Goal: Task Accomplishment & Management: Manage account settings

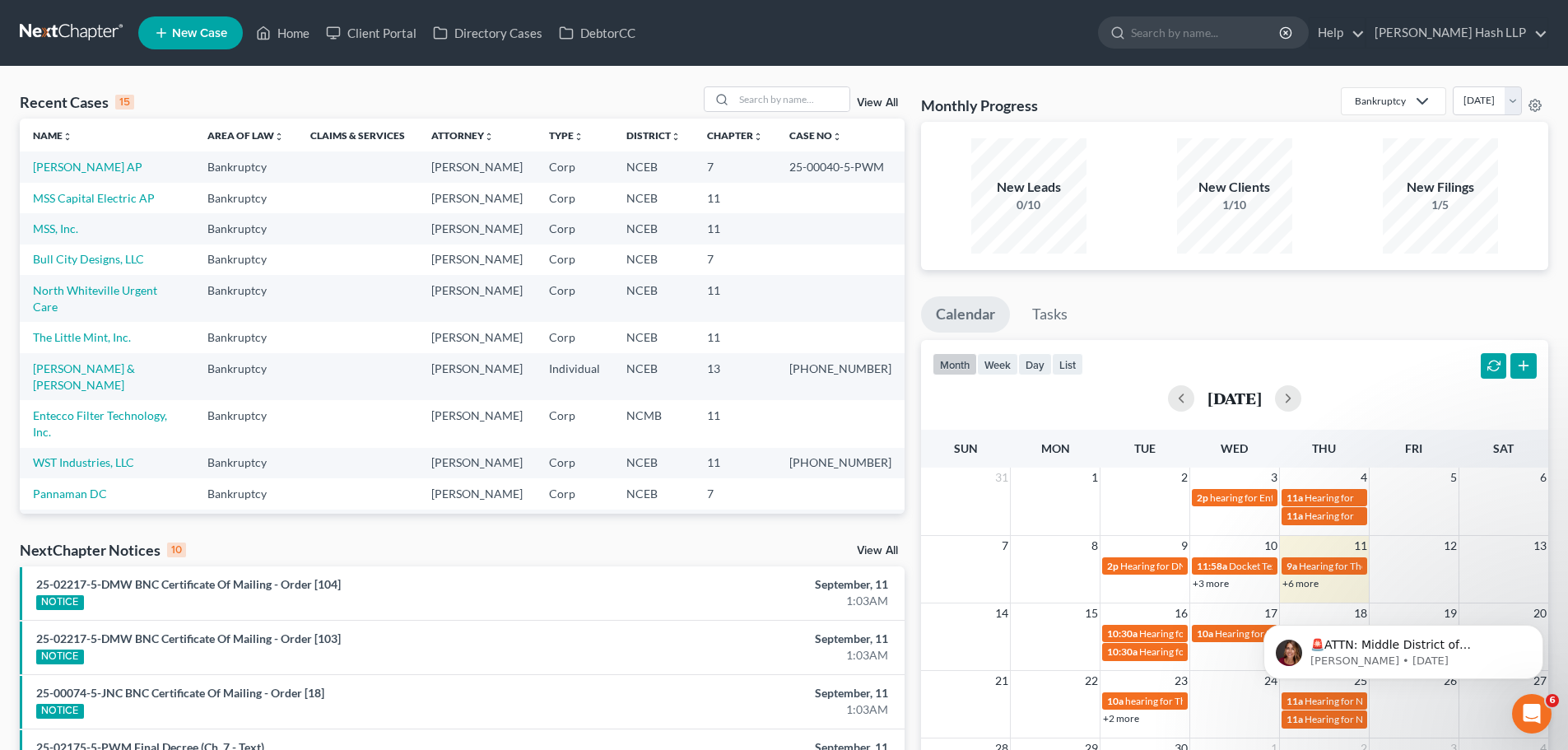
click at [870, 547] on link "View All" at bounding box center [878, 550] width 41 height 11
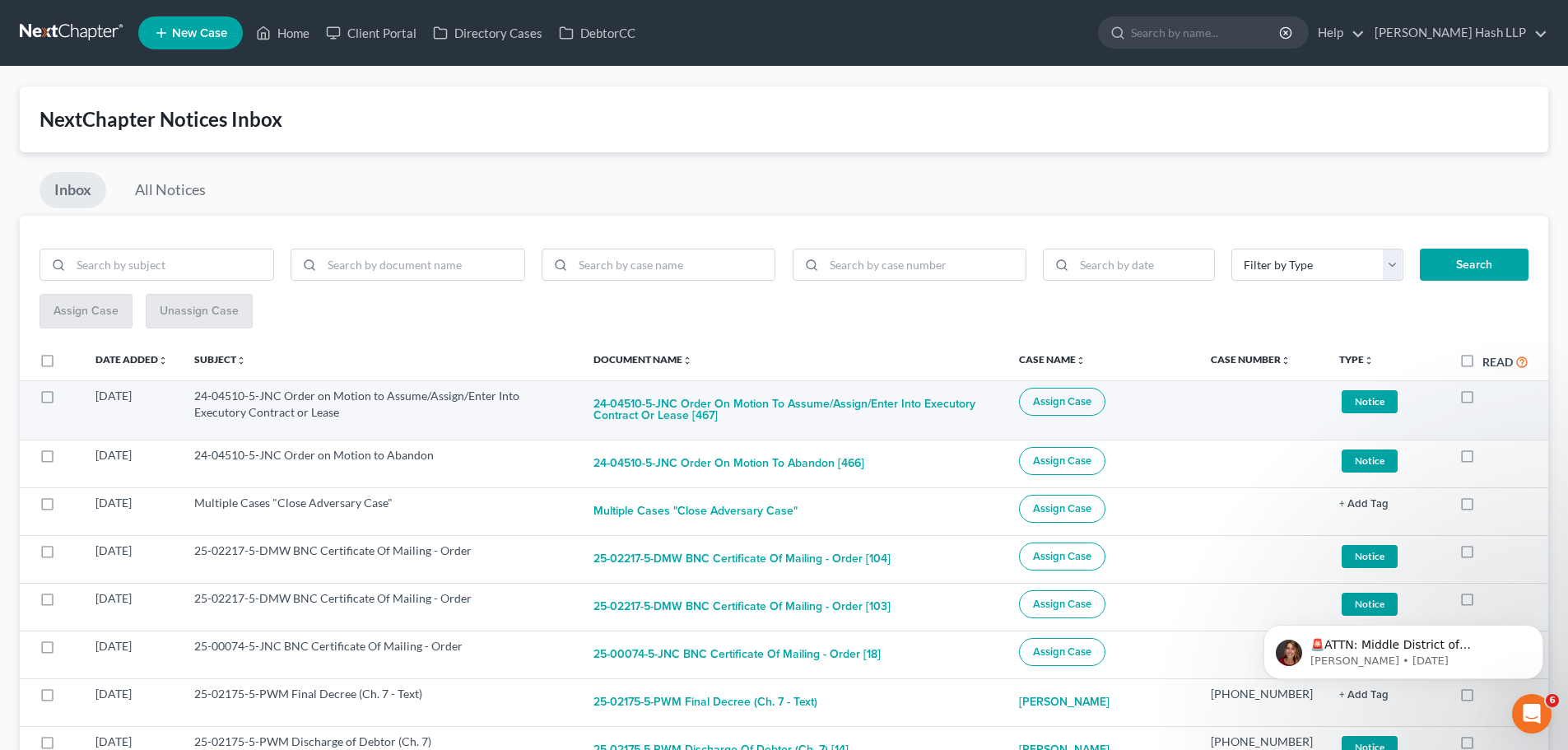
click at [63, 400] on label at bounding box center [63, 400] width 0 height 0
click at [69, 398] on input "checkbox" at bounding box center [74, 392] width 10 height 10
checkbox input "true"
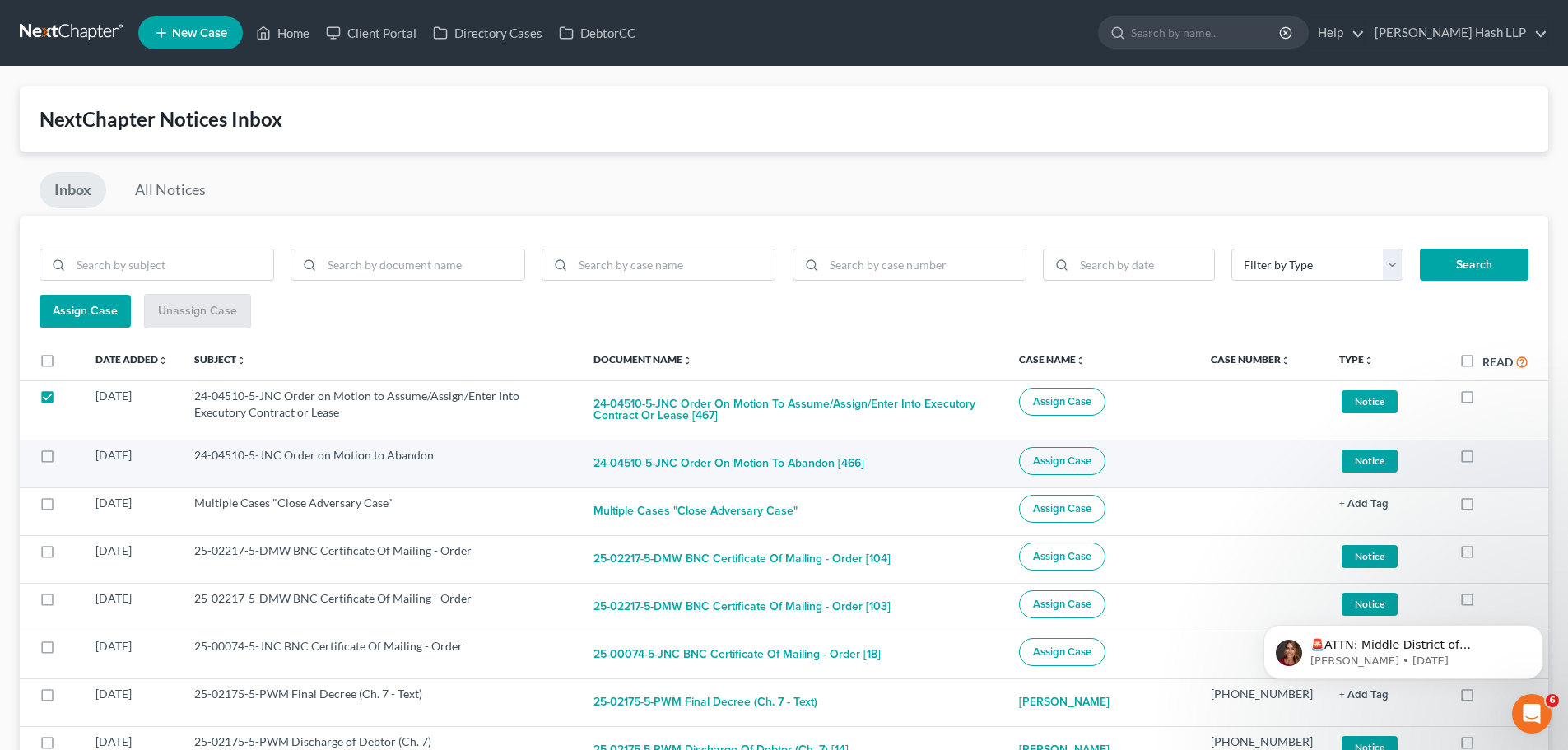
click at [63, 459] on label at bounding box center [63, 459] width 0 height 0
click at [69, 455] on input "checkbox" at bounding box center [74, 452] width 10 height 10
checkbox input "true"
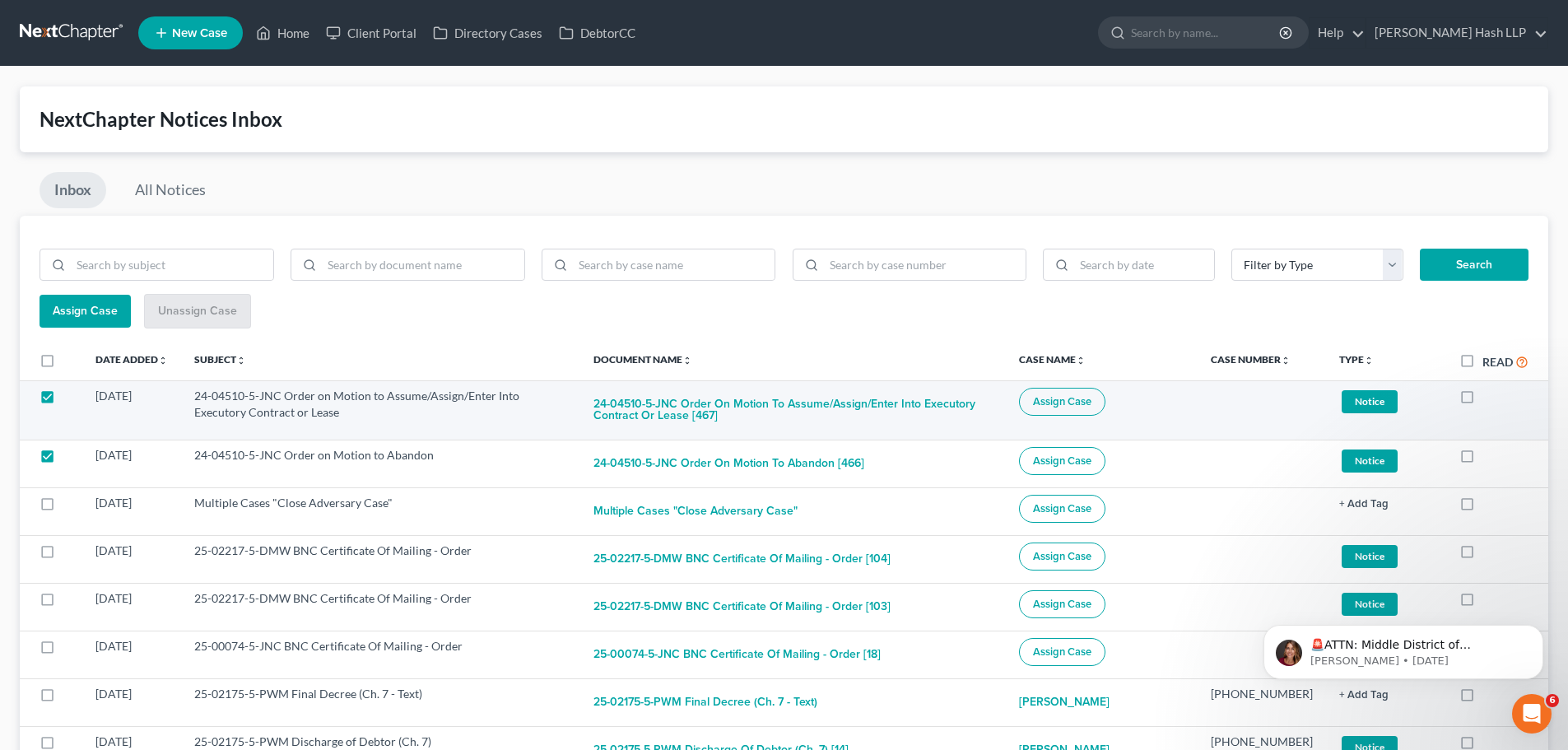
click at [1091, 402] on span "Assign Case" at bounding box center [1062, 402] width 58 height 13
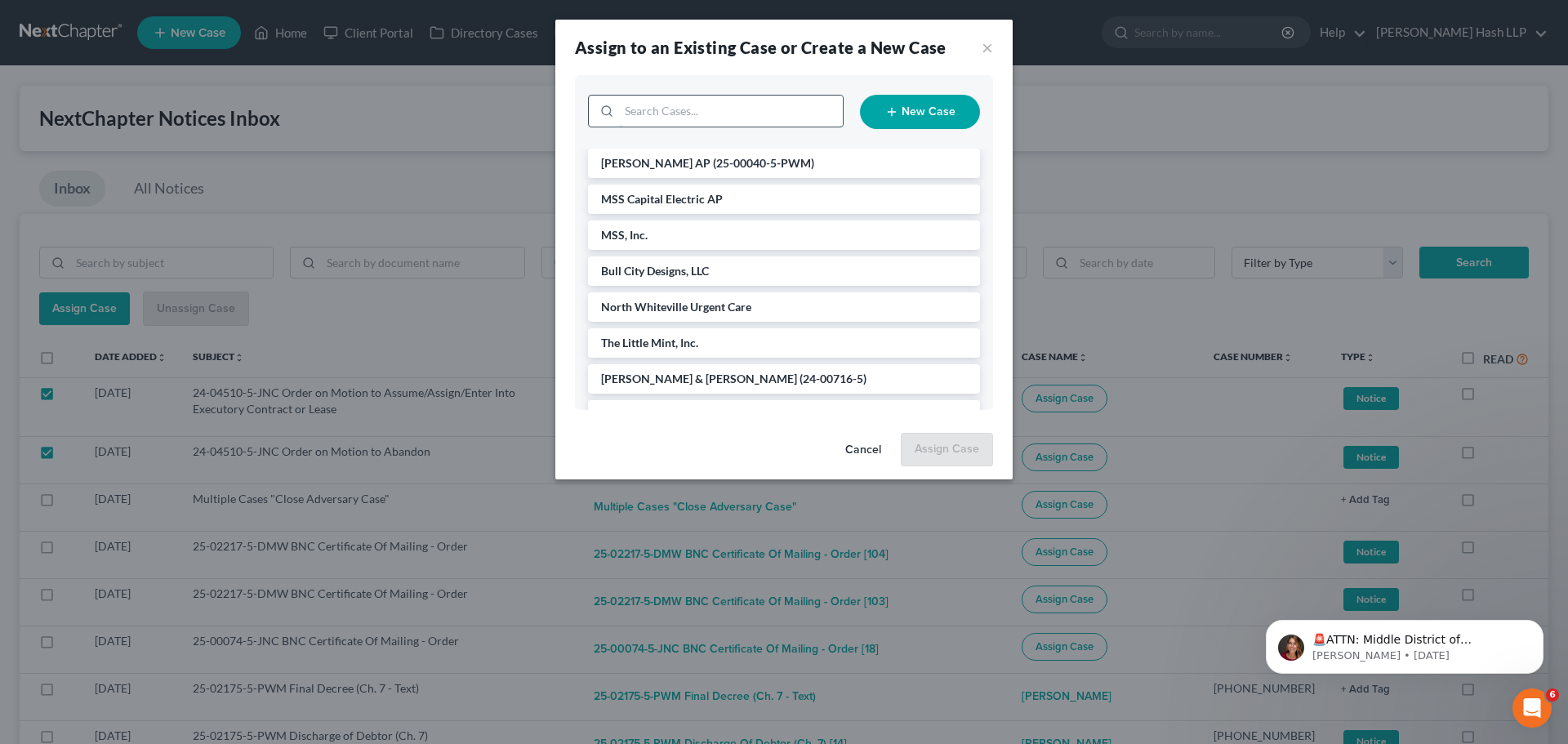
click at [658, 108] on input "search" at bounding box center [730, 111] width 224 height 31
type input "min"
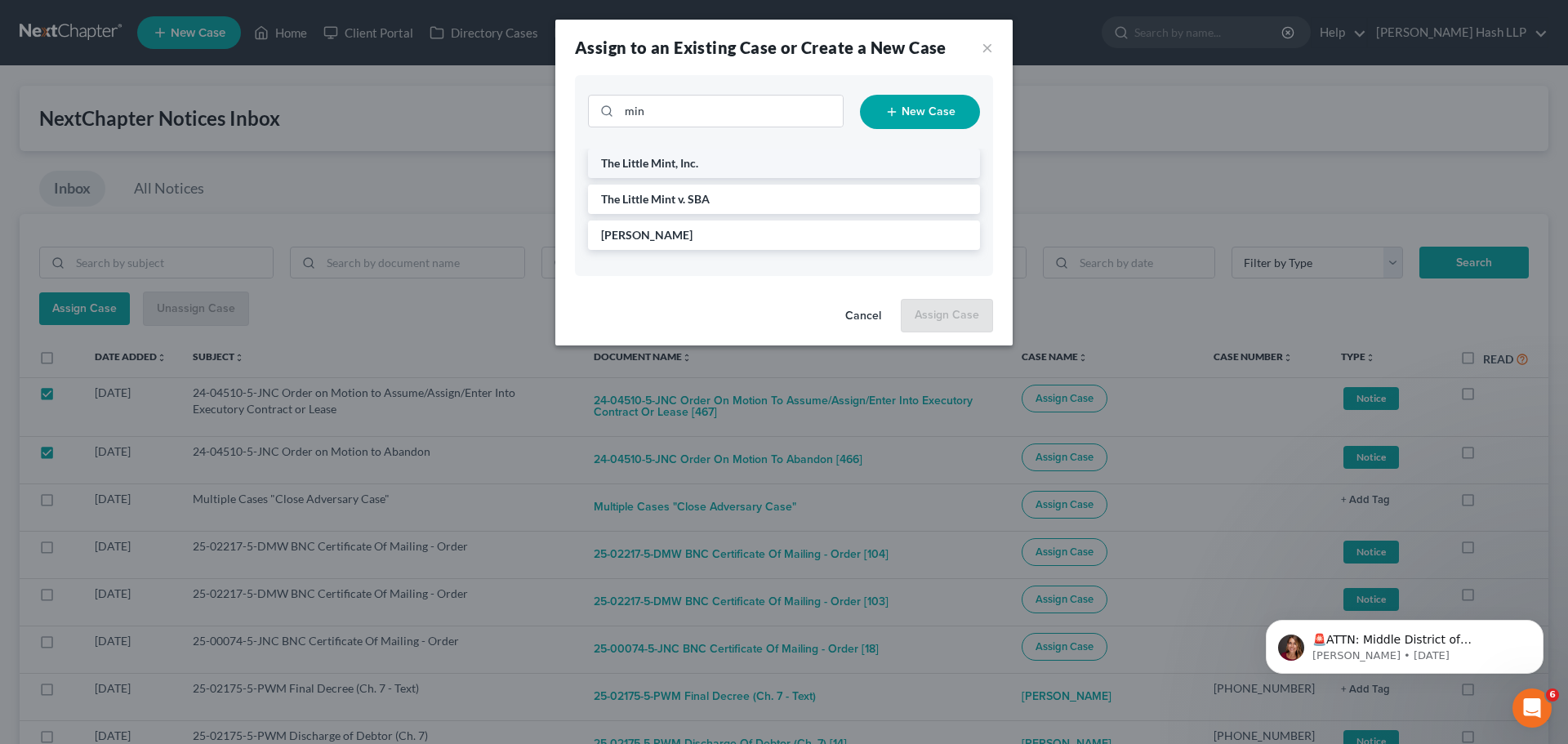
click at [660, 162] on span "The Little Mint, Inc." at bounding box center [649, 162] width 97 height 14
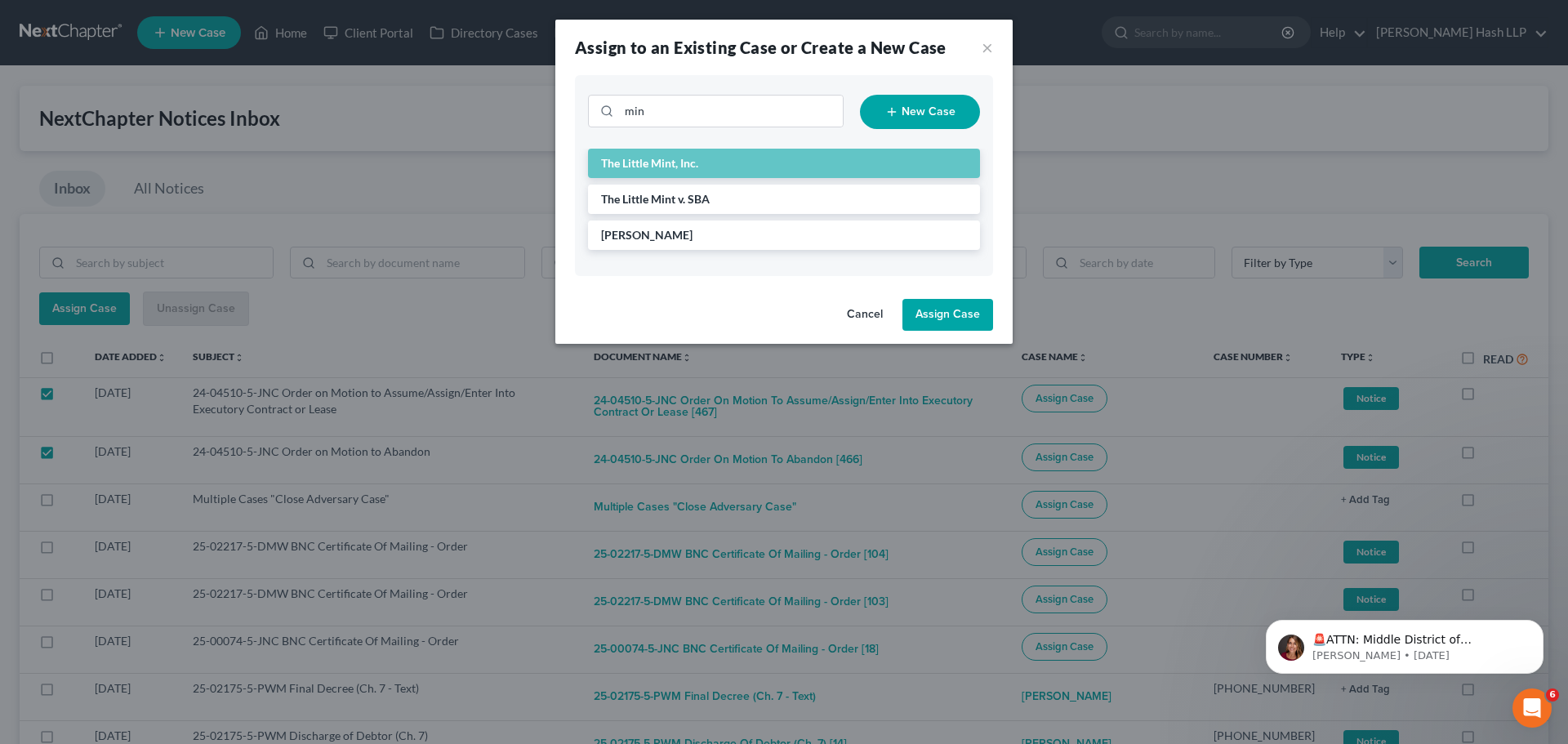
click at [961, 315] on button "Assign Case" at bounding box center [948, 315] width 90 height 33
checkbox input "false"
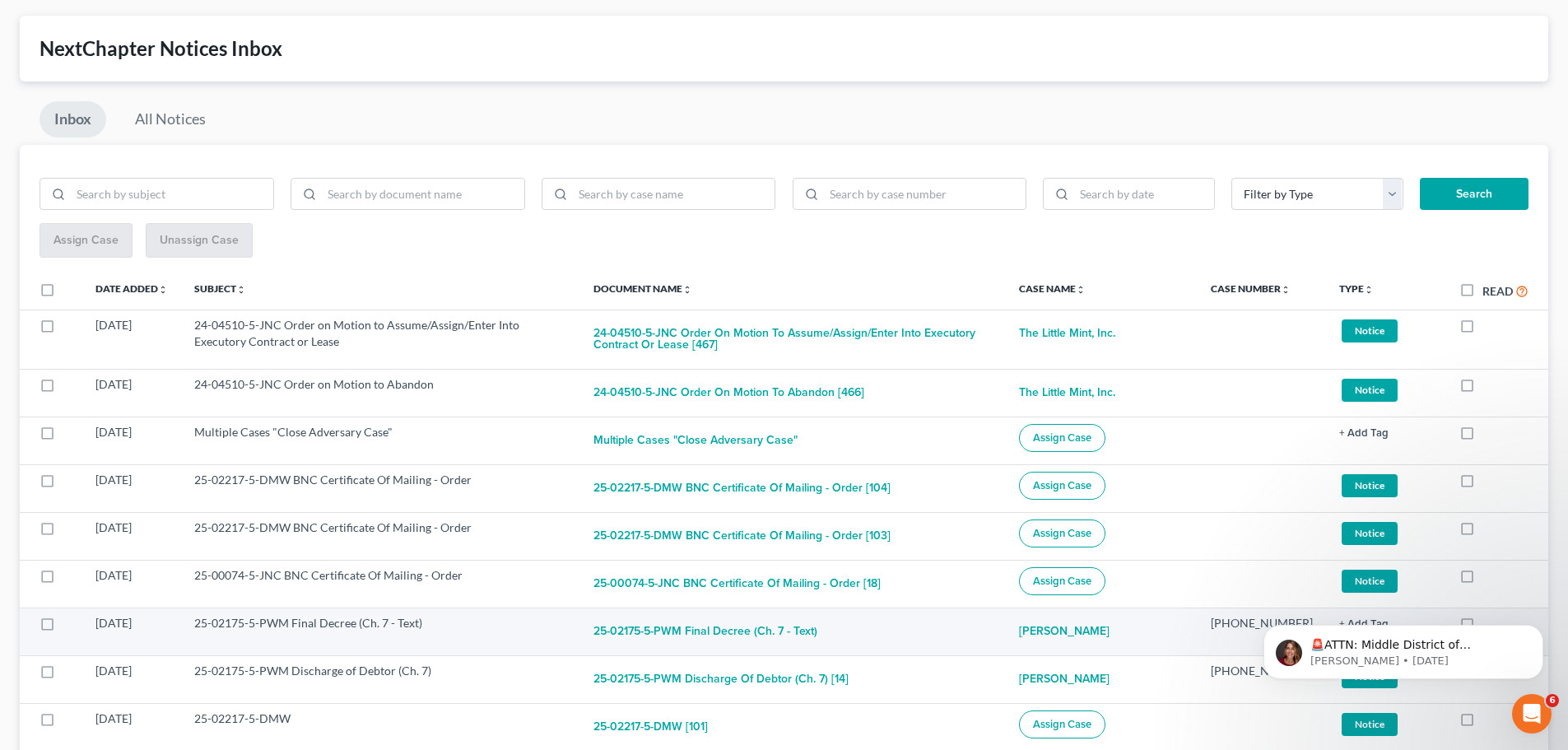
scroll to position [164, 0]
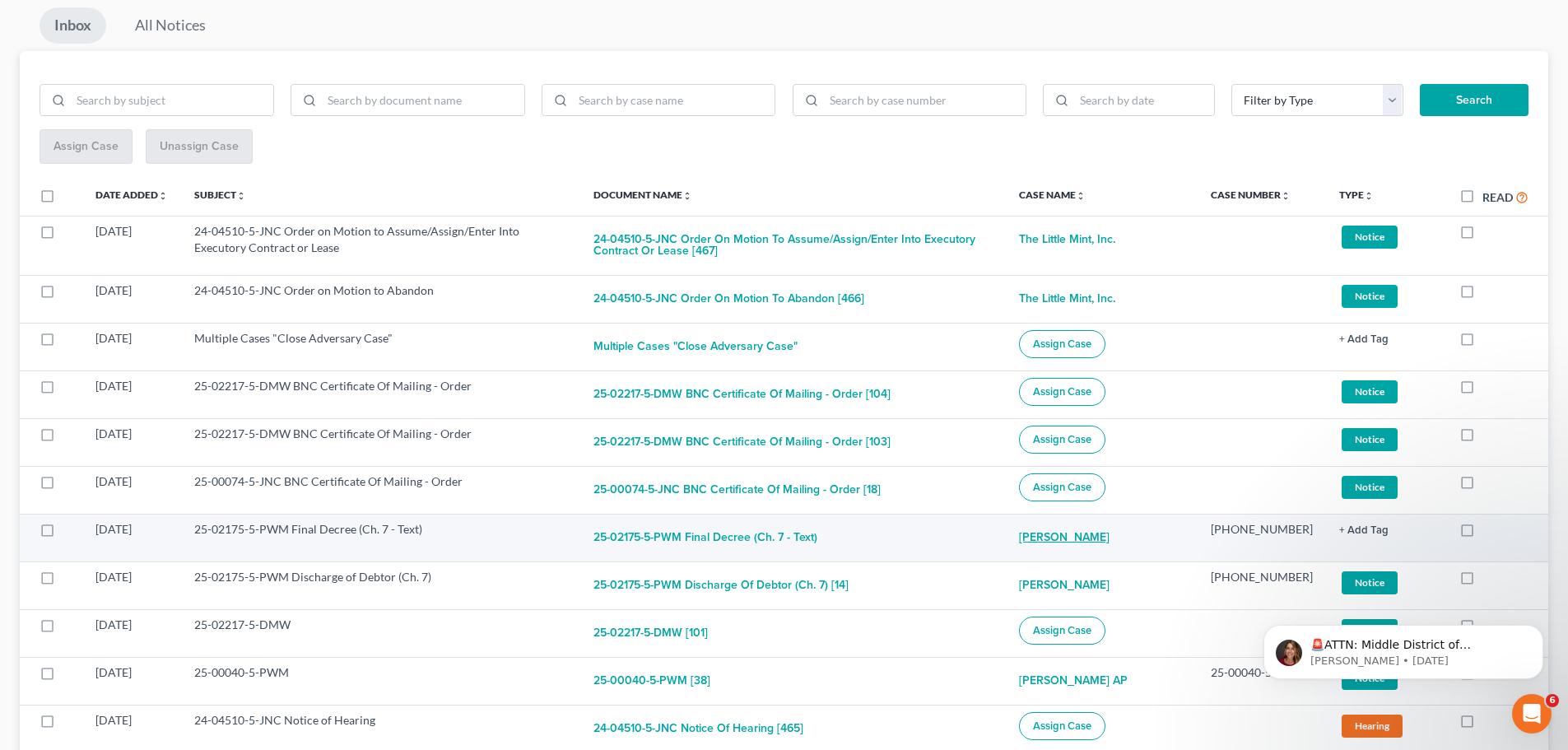
click at [1087, 537] on link "[PERSON_NAME]" at bounding box center [1064, 537] width 90 height 33
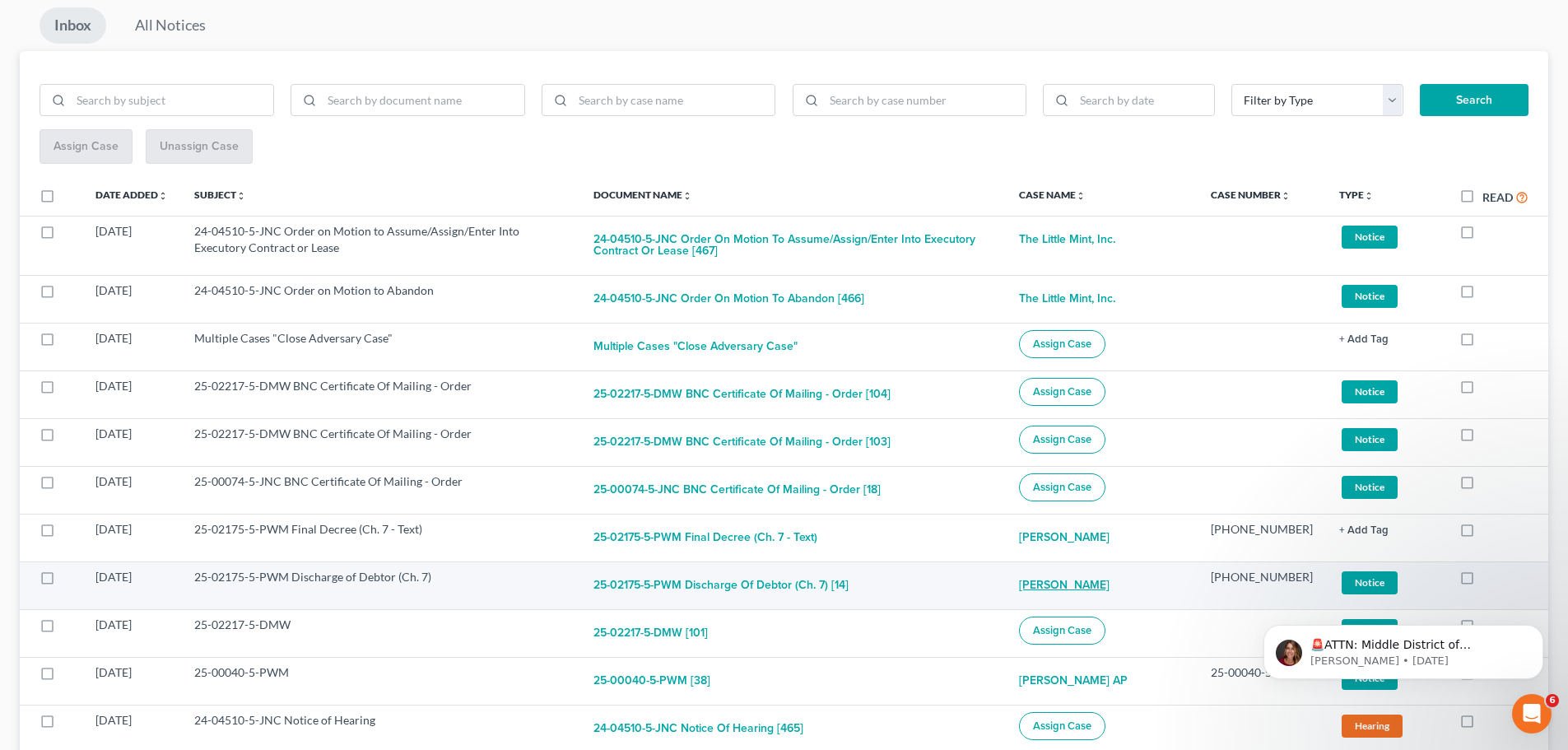
select select "6"
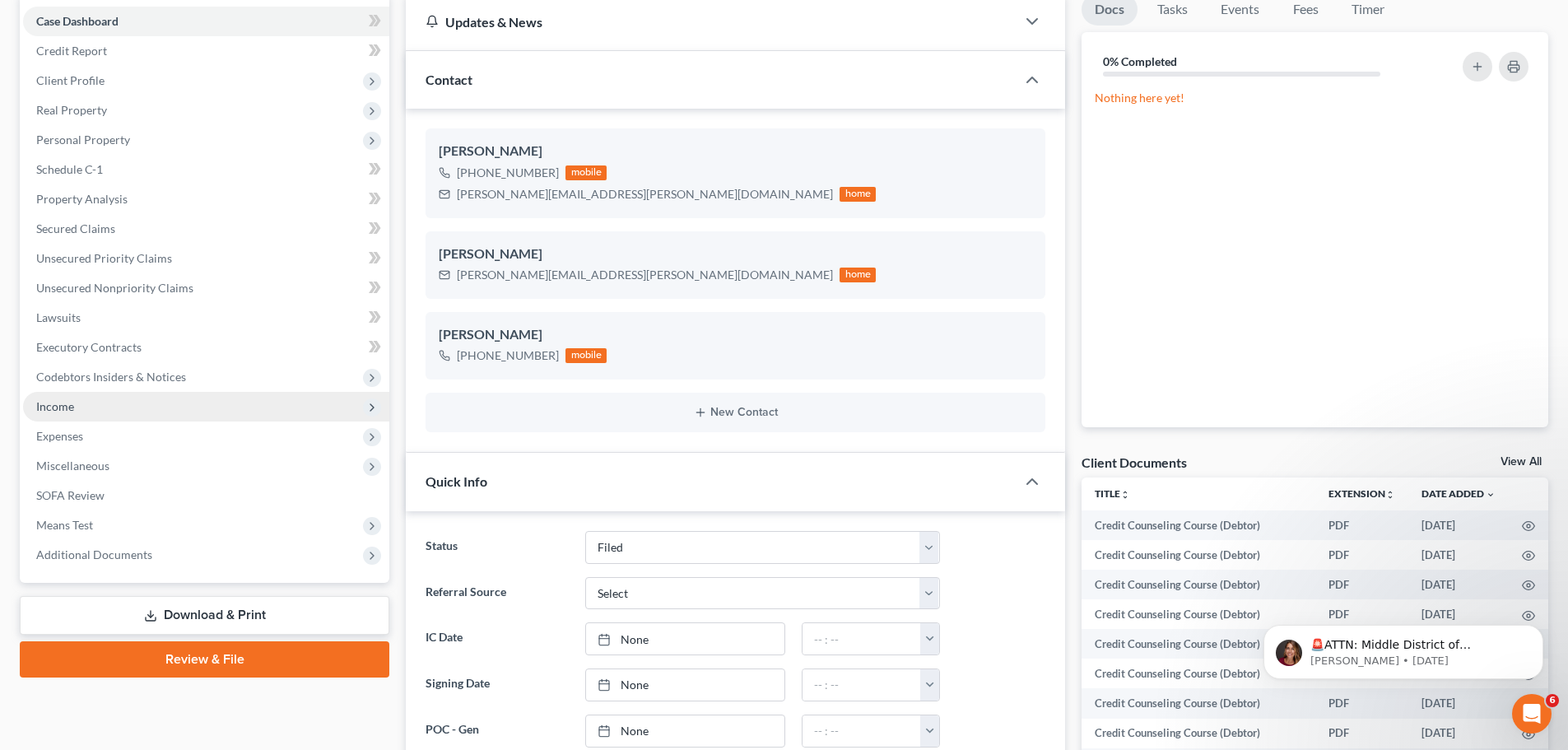
scroll to position [293, 0]
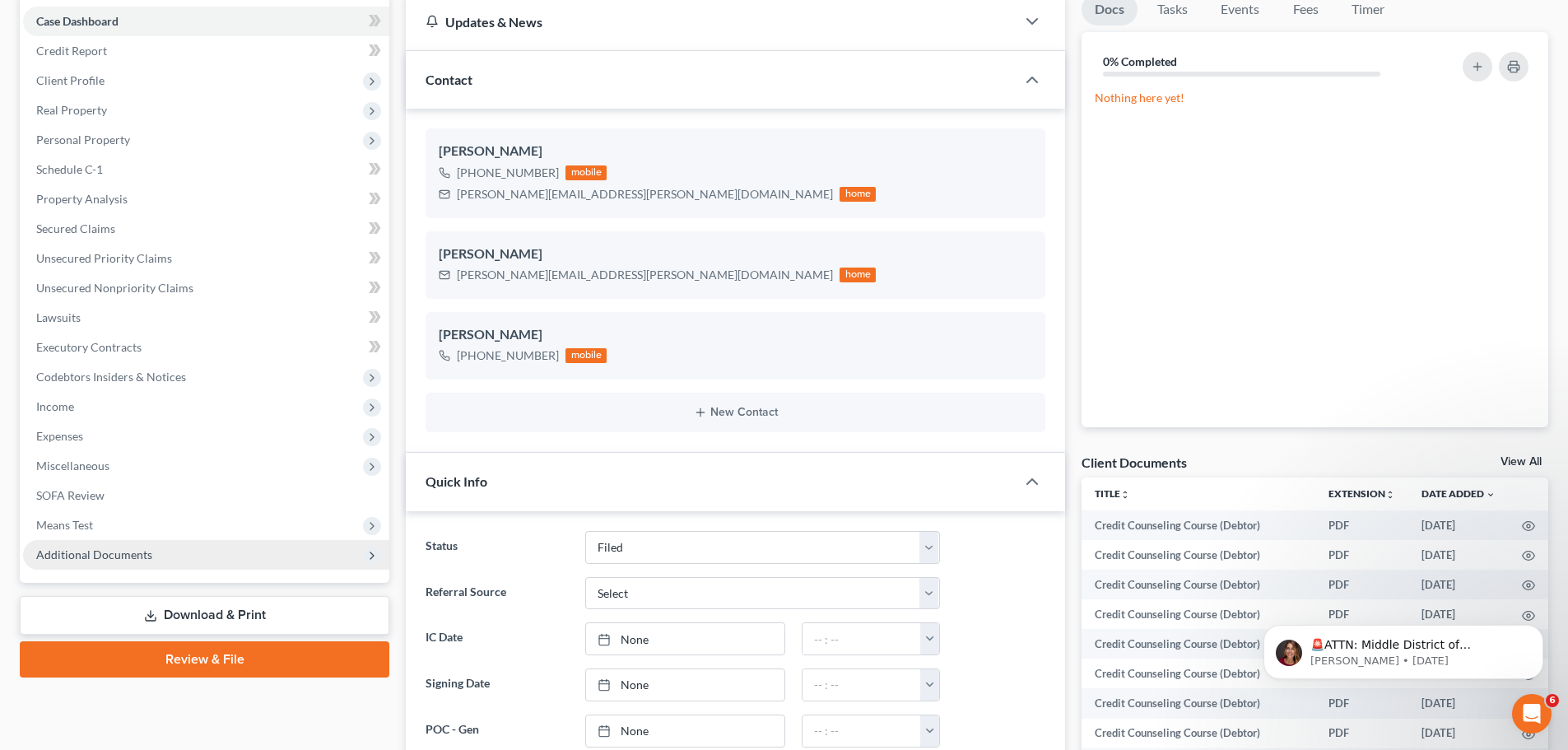
click at [369, 555] on icon at bounding box center [372, 556] width 13 height 13
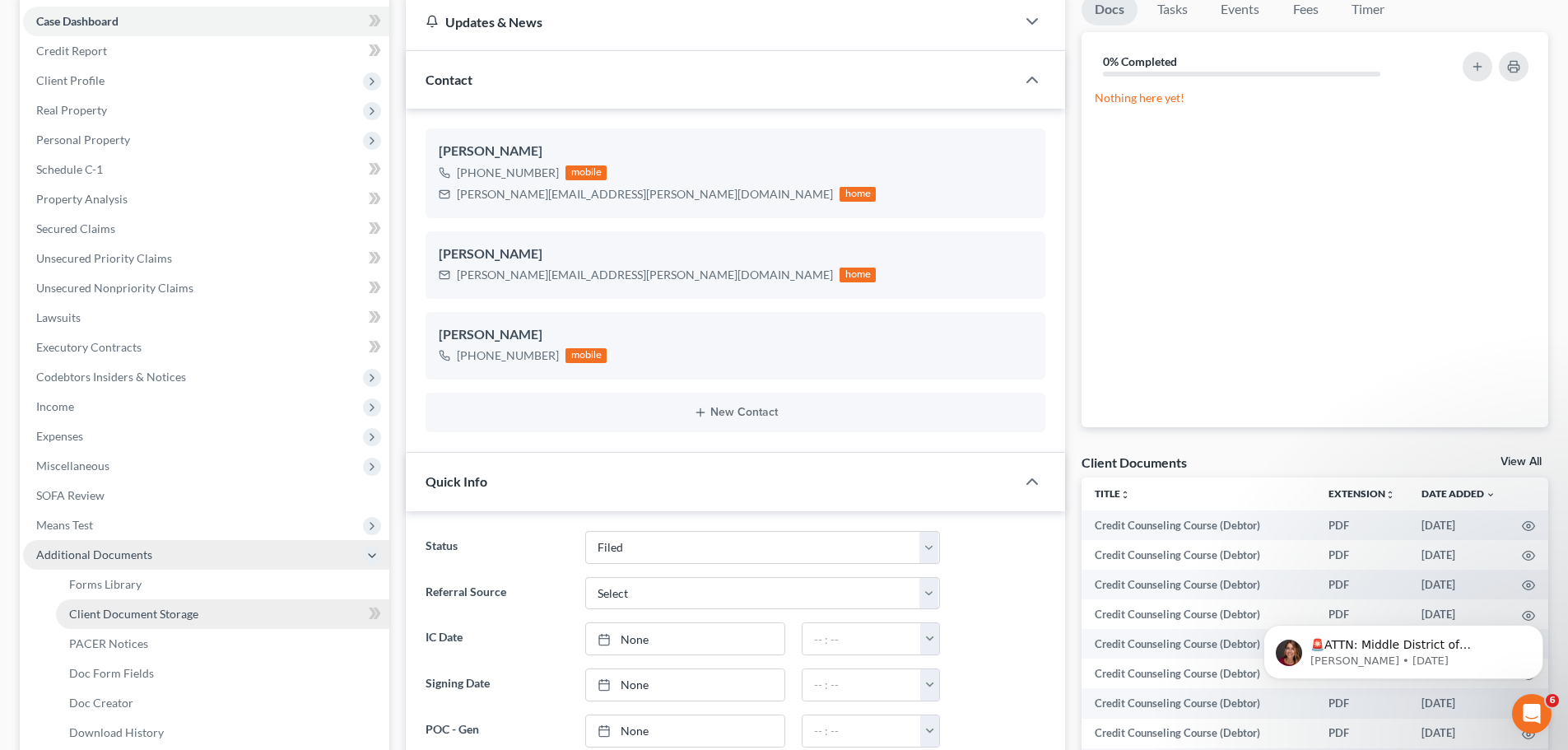
scroll to position [247, 0]
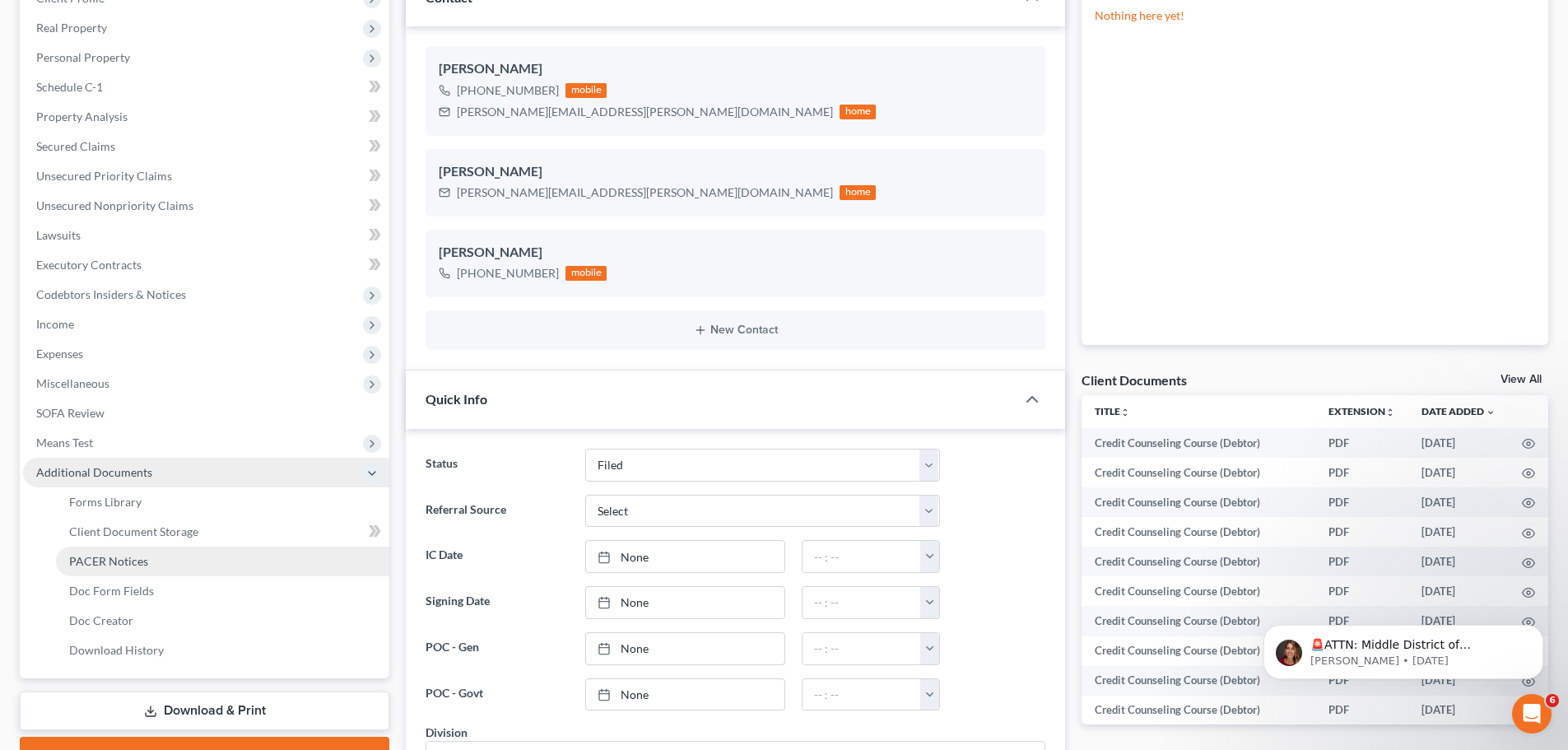
click at [145, 566] on span "PACER Notices" at bounding box center [109, 560] width 79 height 14
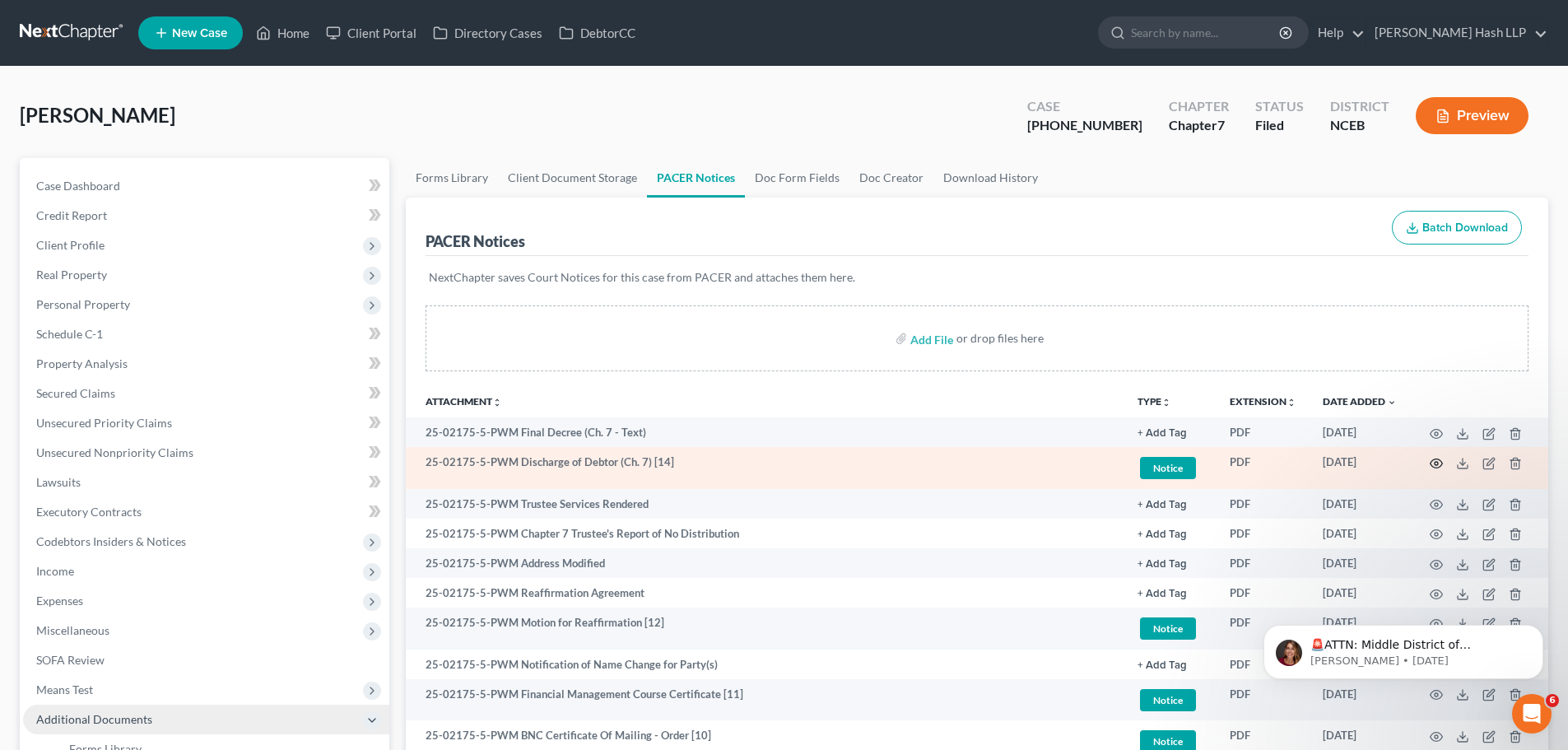
click at [1434, 464] on icon "button" at bounding box center [1437, 464] width 13 height 13
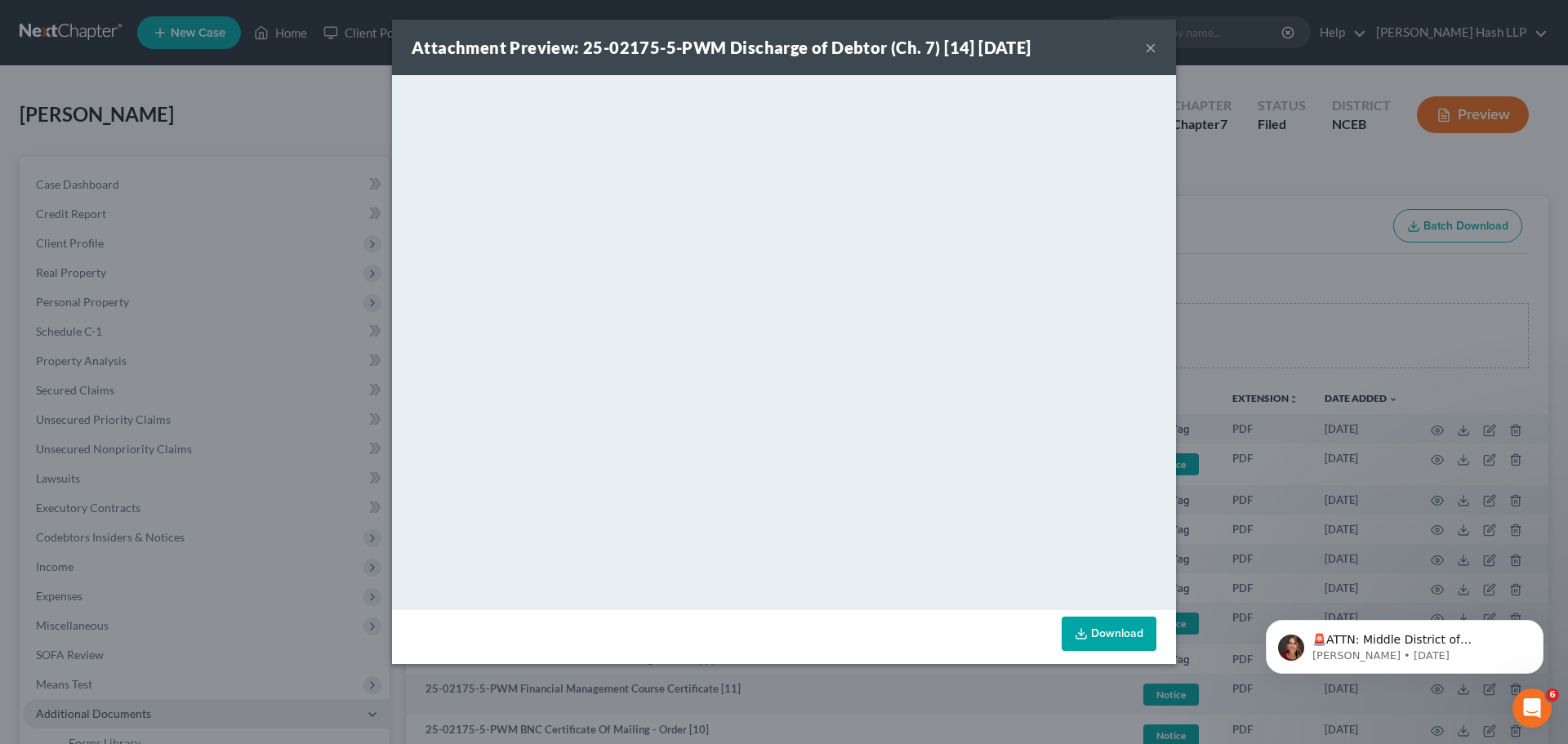
click at [1155, 50] on button "×" at bounding box center [1151, 47] width 11 height 20
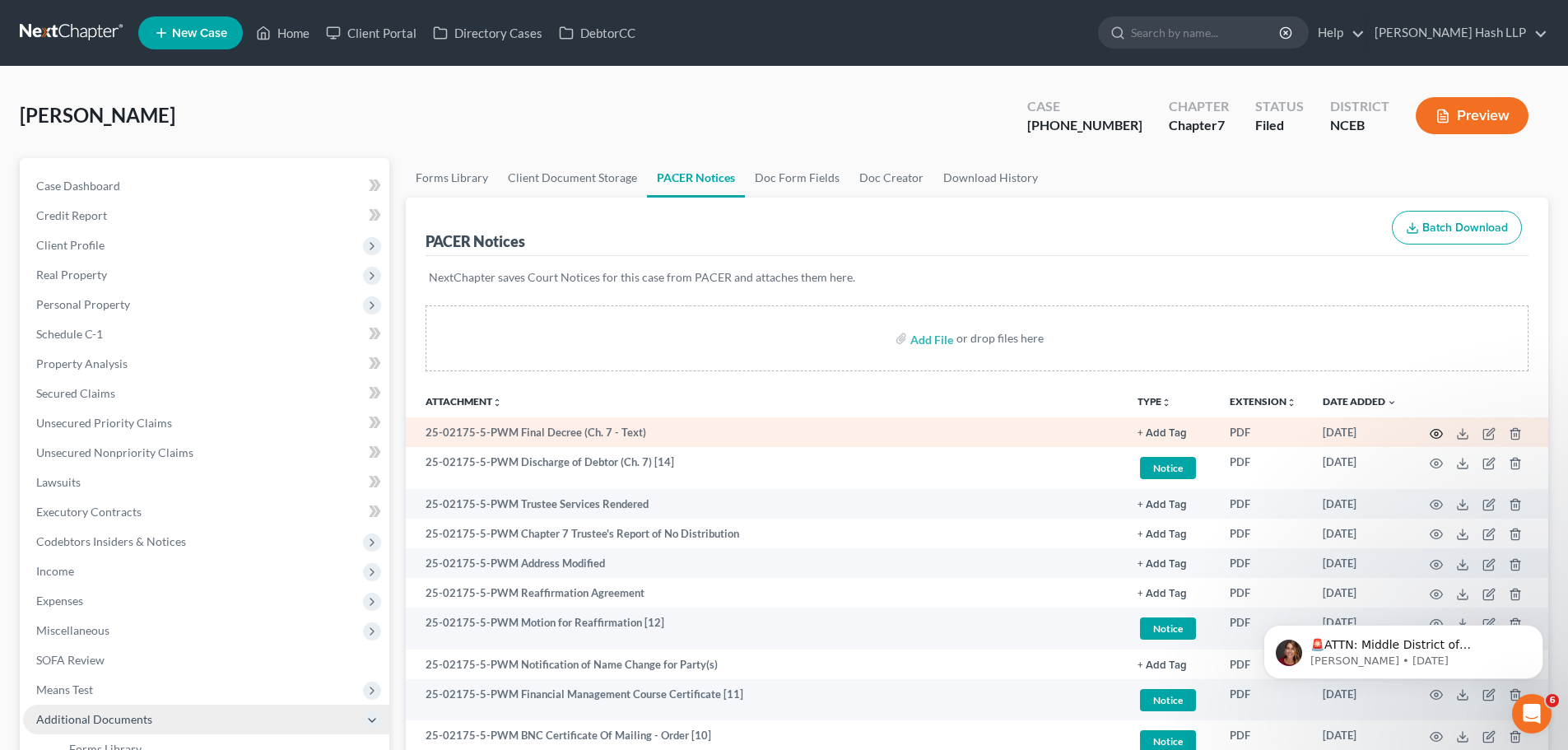
click at [1439, 431] on icon "button" at bounding box center [1437, 434] width 13 height 13
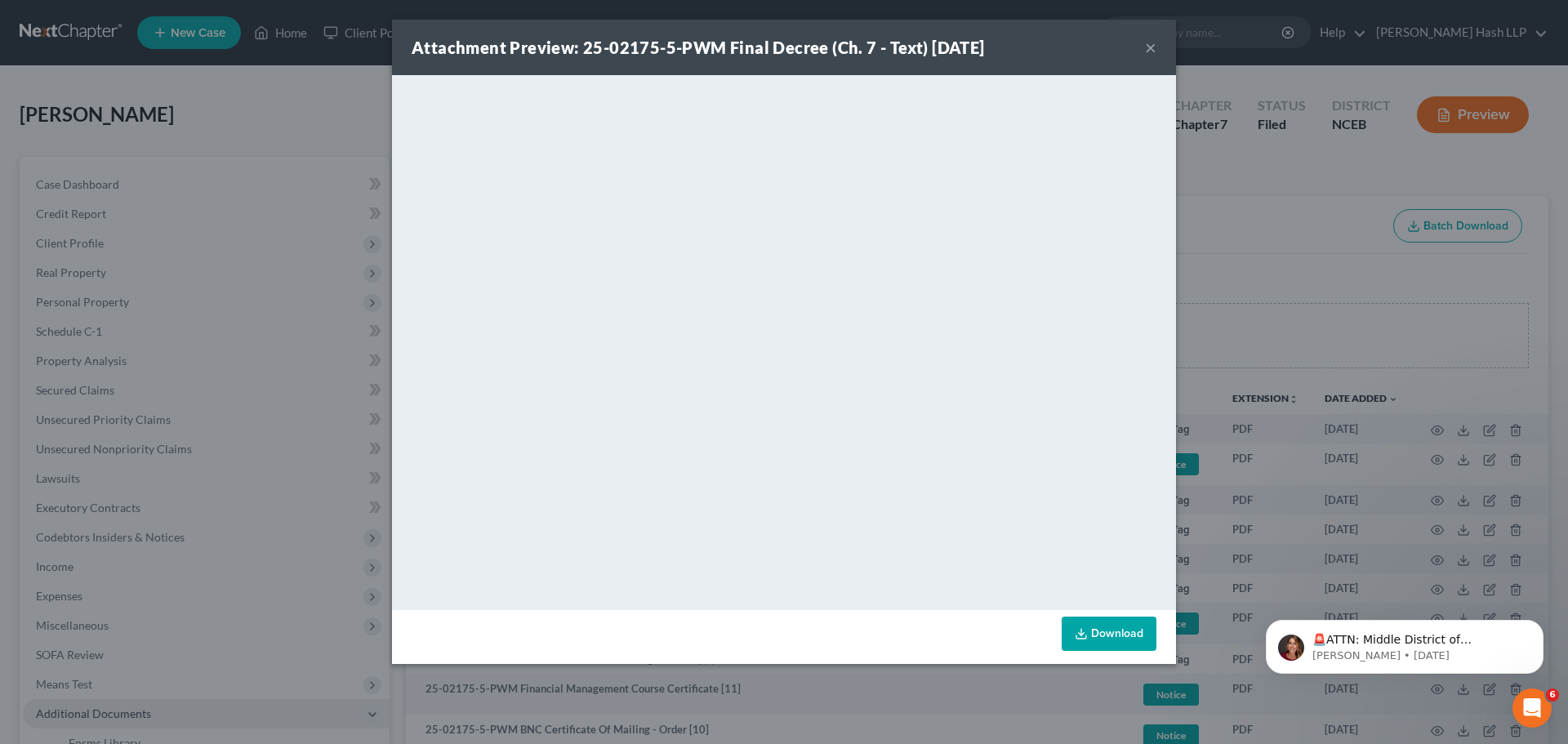
click at [1150, 44] on button "×" at bounding box center [1151, 47] width 11 height 20
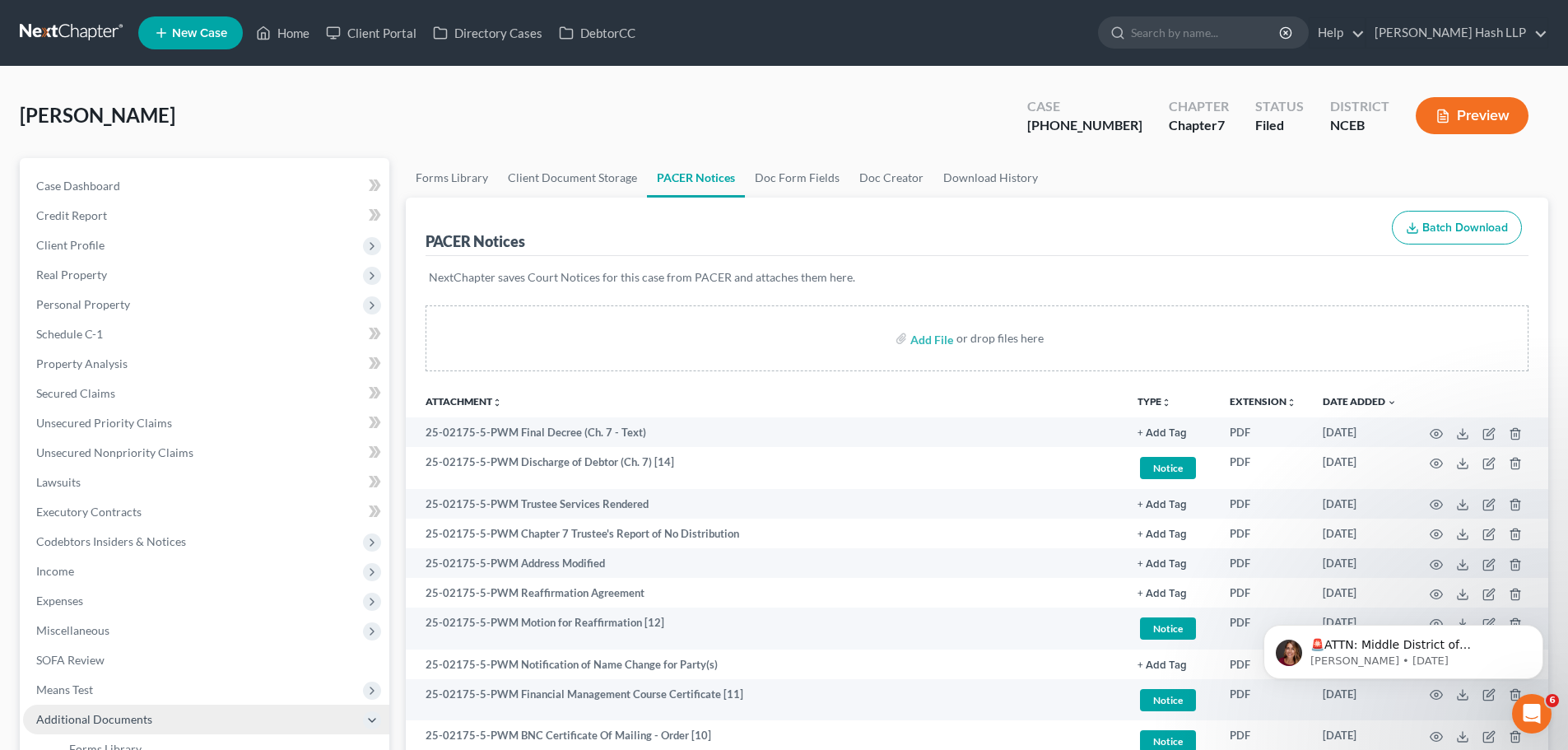
click at [784, 303] on div "NextChapter saves Court Notices for this case from PACER and attaches them here." at bounding box center [976, 287] width 1103 height 63
